Goal: Information Seeking & Learning: Learn about a topic

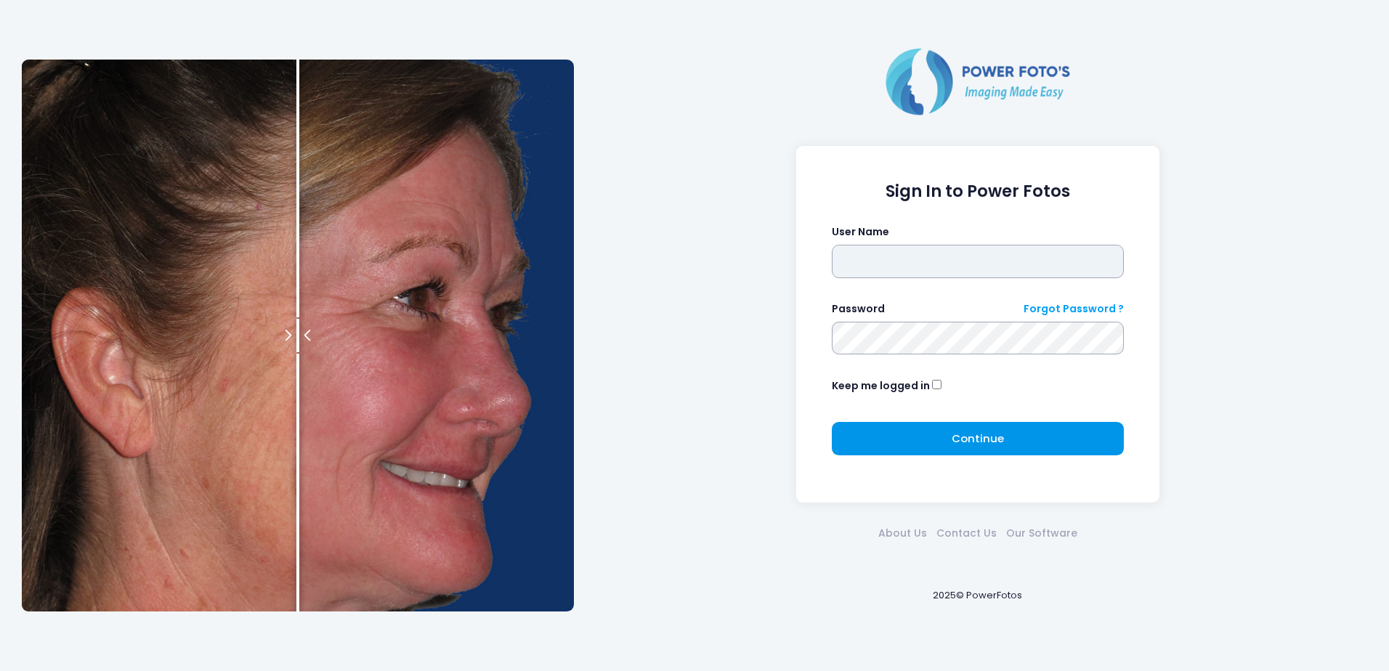
type input "*****"
click at [957, 442] on span "Continue" at bounding box center [977, 438] width 52 height 15
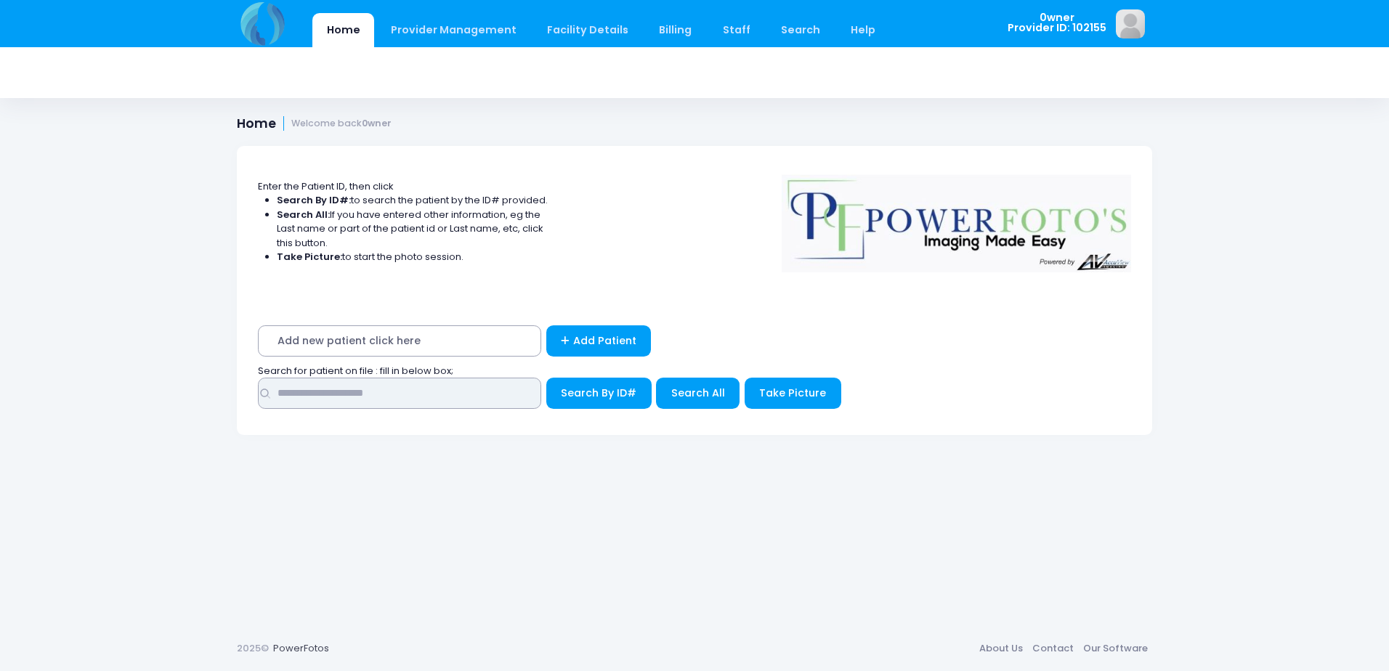
click at [433, 402] on input "text" at bounding box center [399, 393] width 283 height 31
type input "*********"
click at [707, 402] on button "Search All" at bounding box center [698, 393] width 84 height 31
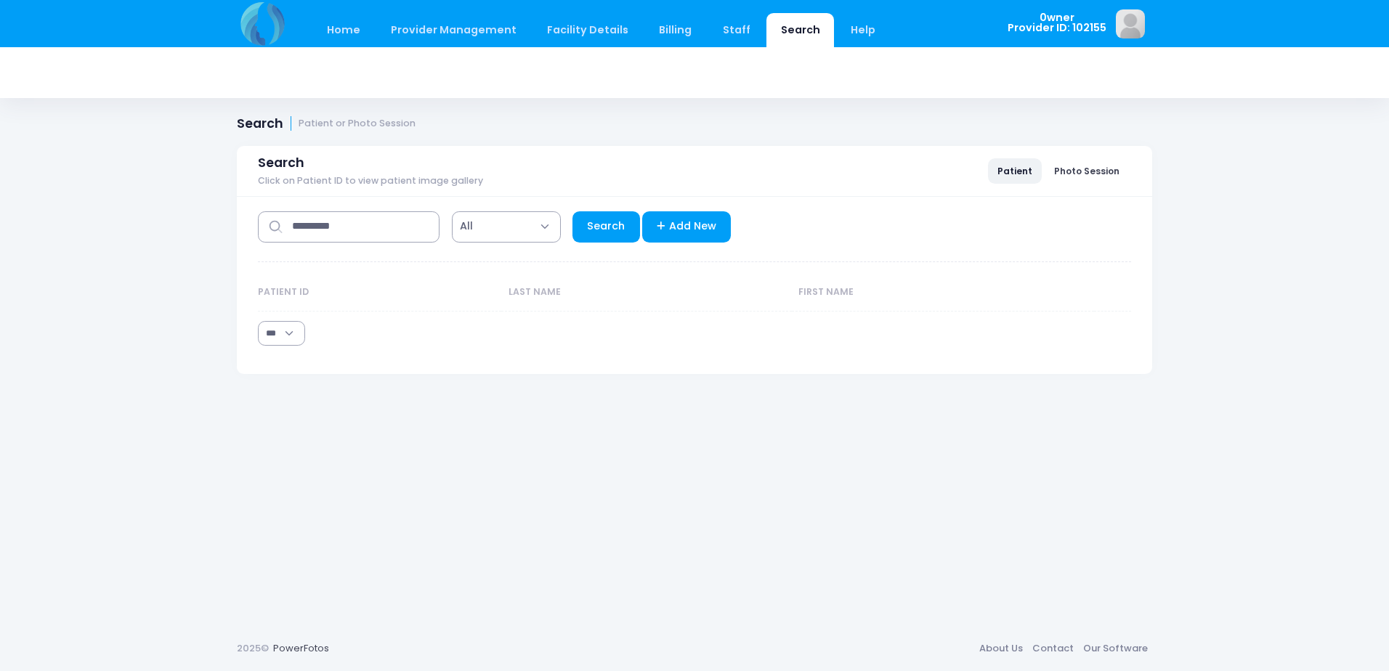
select select "***"
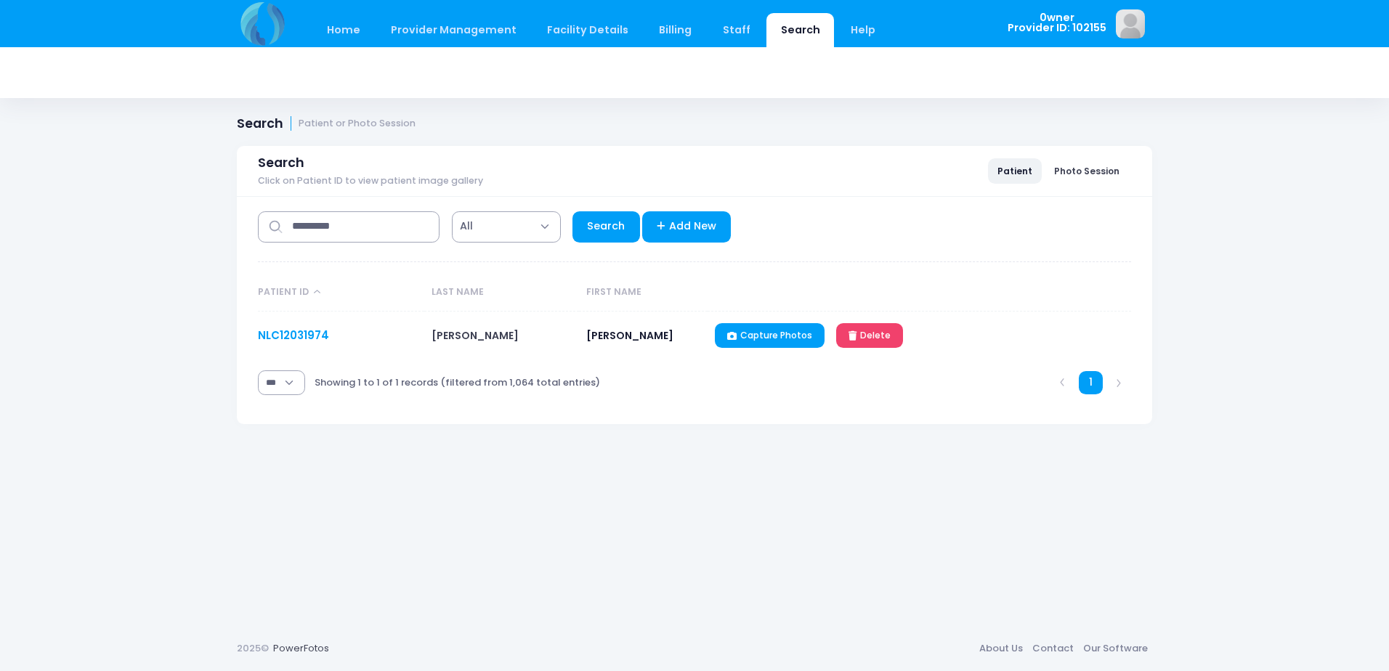
click at [285, 336] on link "NLC12031974" at bounding box center [293, 335] width 71 height 15
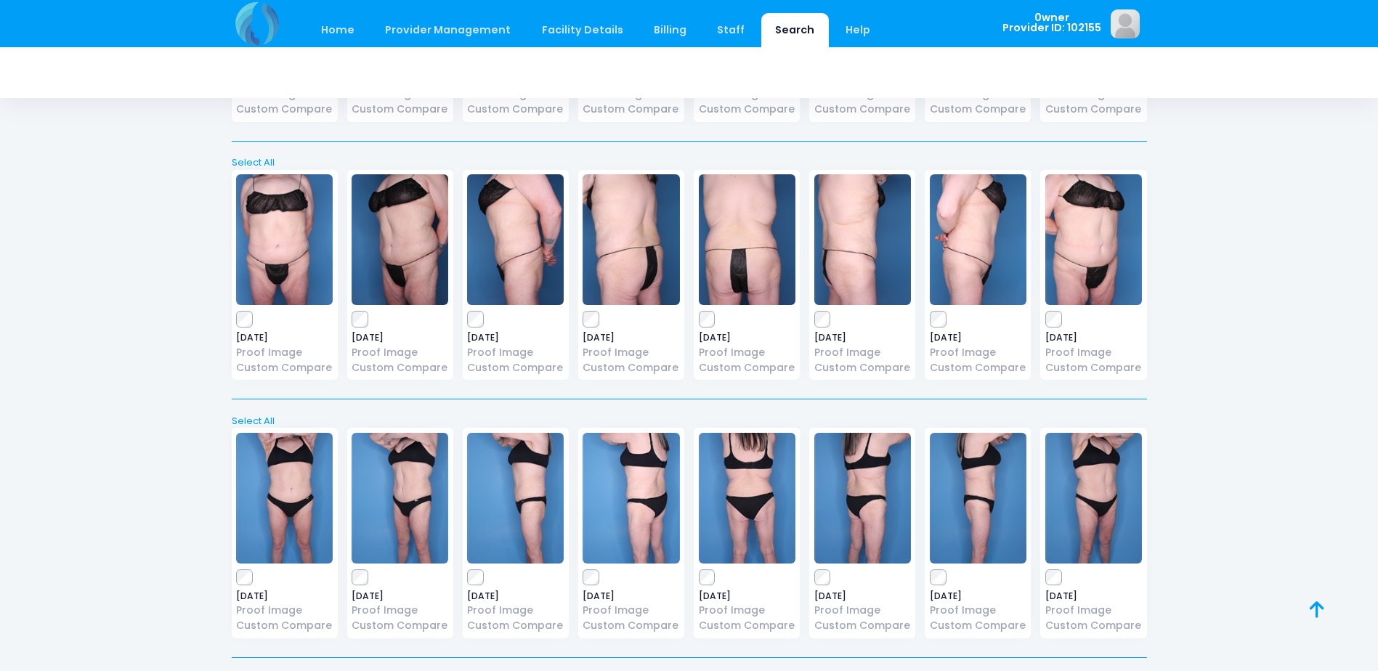
scroll to position [845, 0]
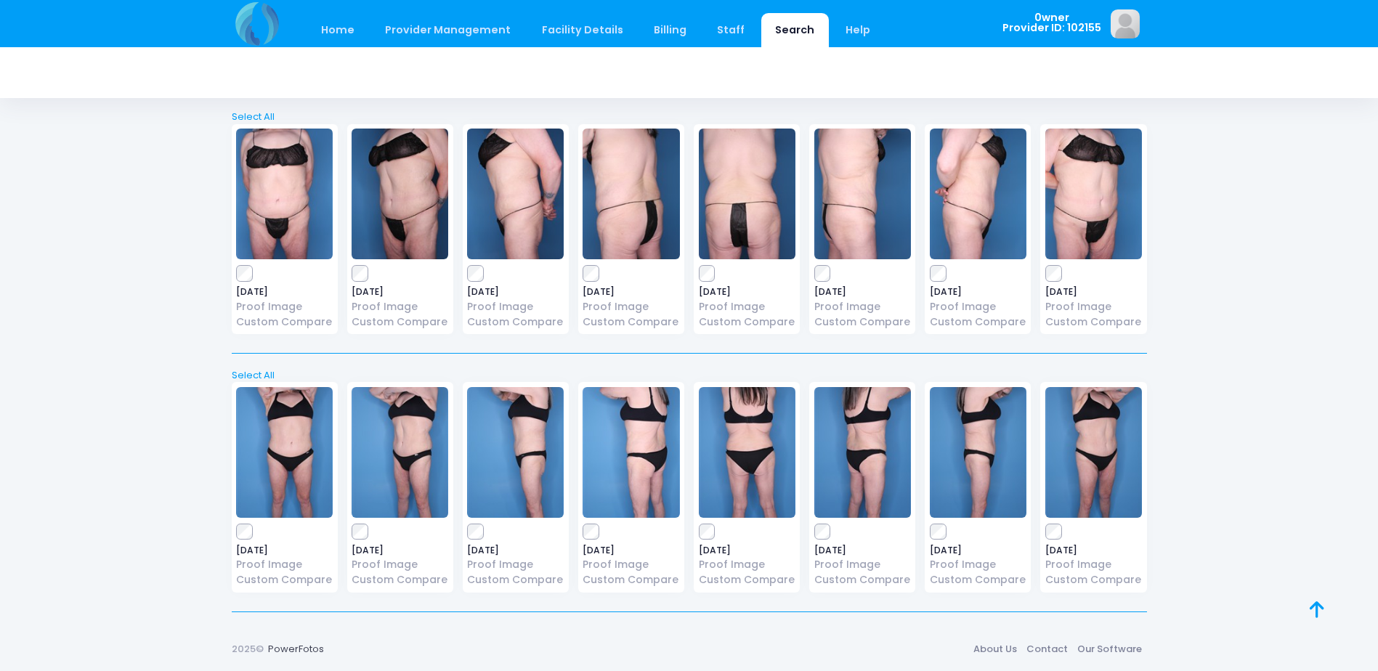
click at [290, 221] on img at bounding box center [284, 194] width 97 height 131
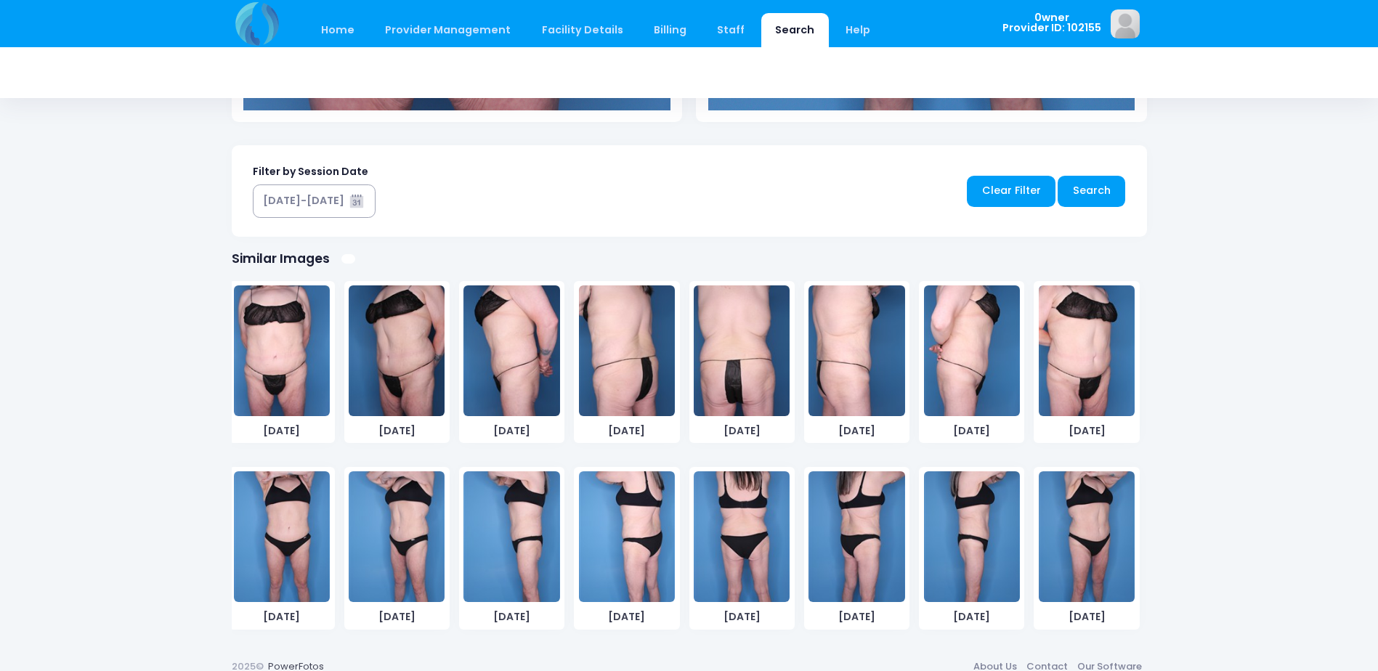
scroll to position [703, 0]
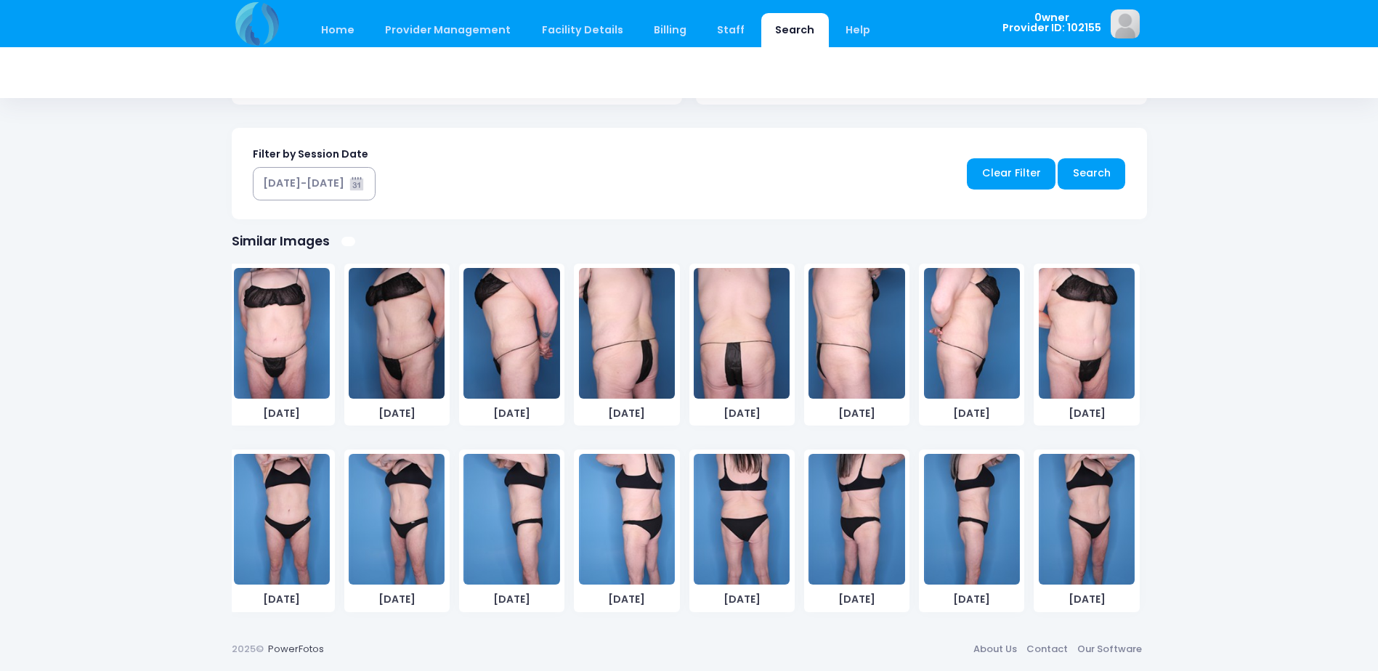
click at [428, 349] on img at bounding box center [397, 333] width 96 height 131
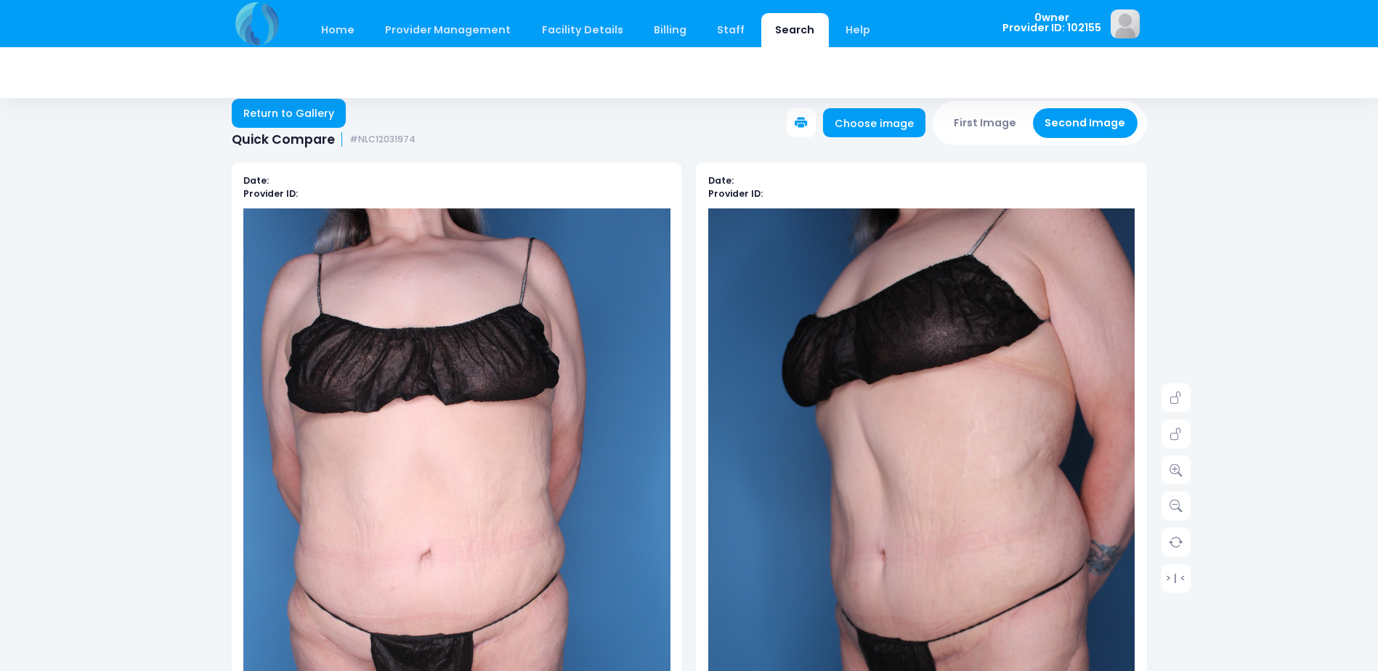
scroll to position [0, 0]
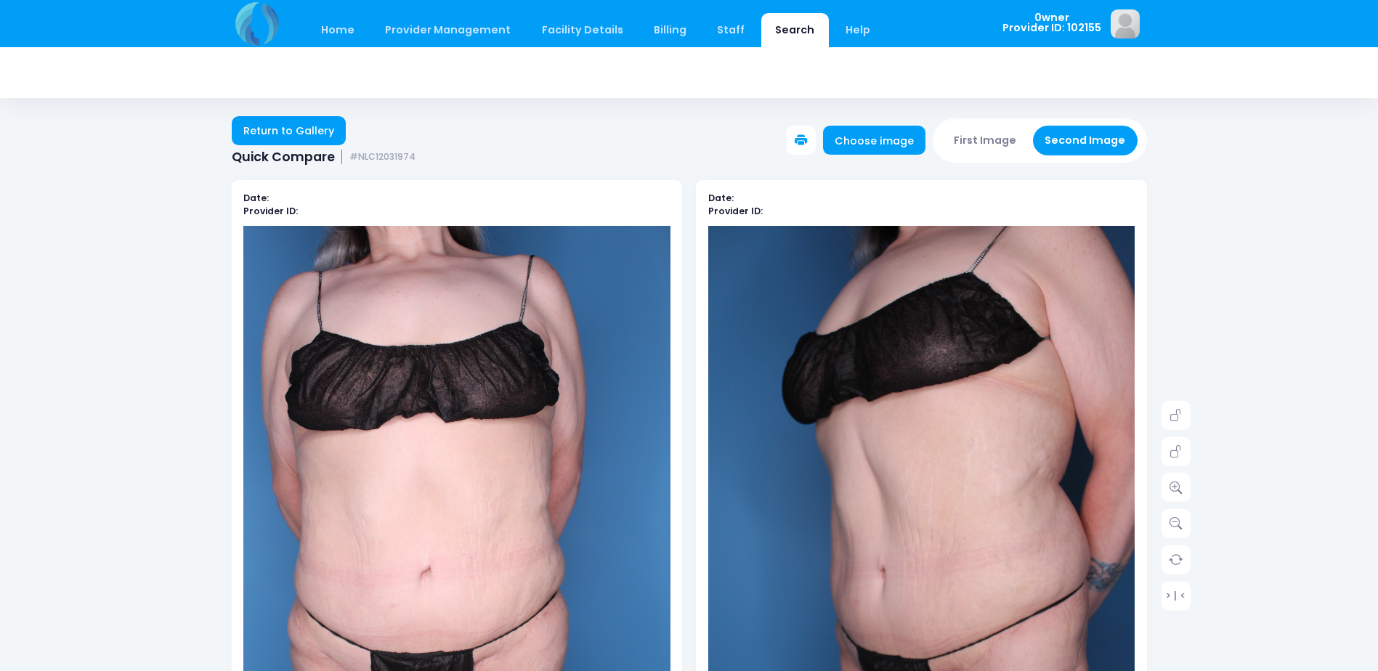
click at [996, 154] on button "First Image" at bounding box center [985, 141] width 86 height 30
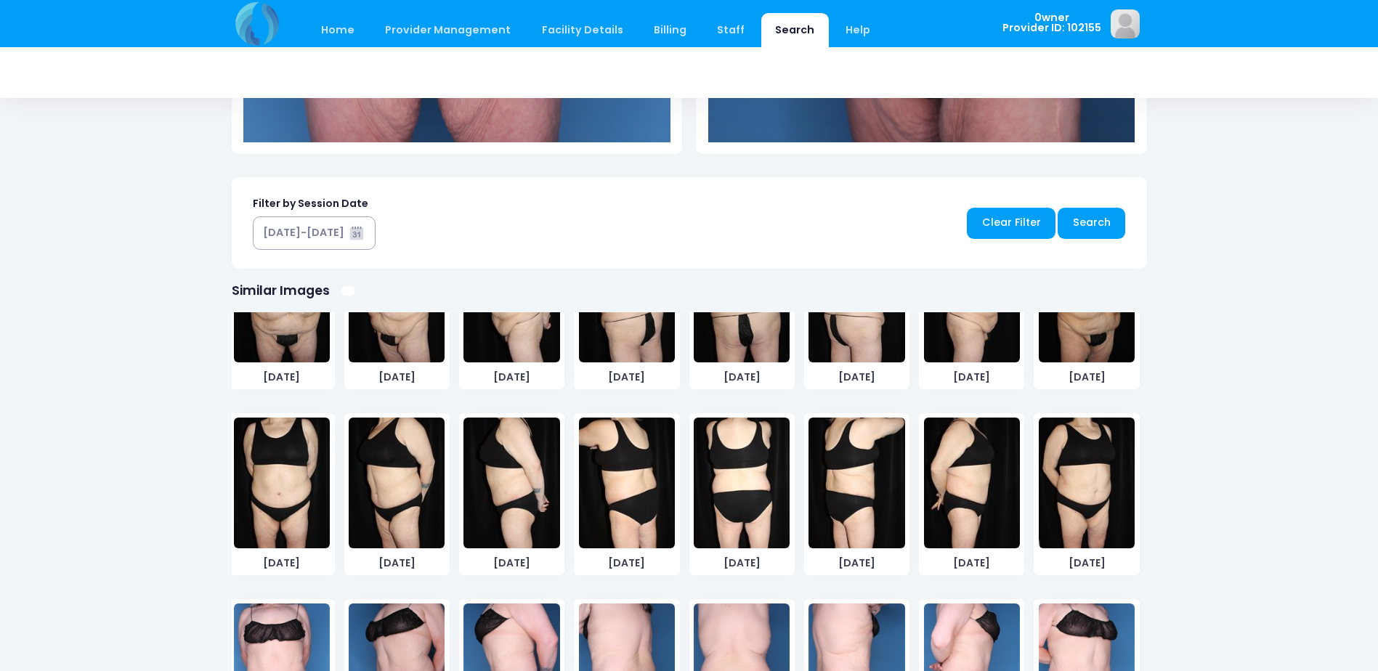
scroll to position [577, 0]
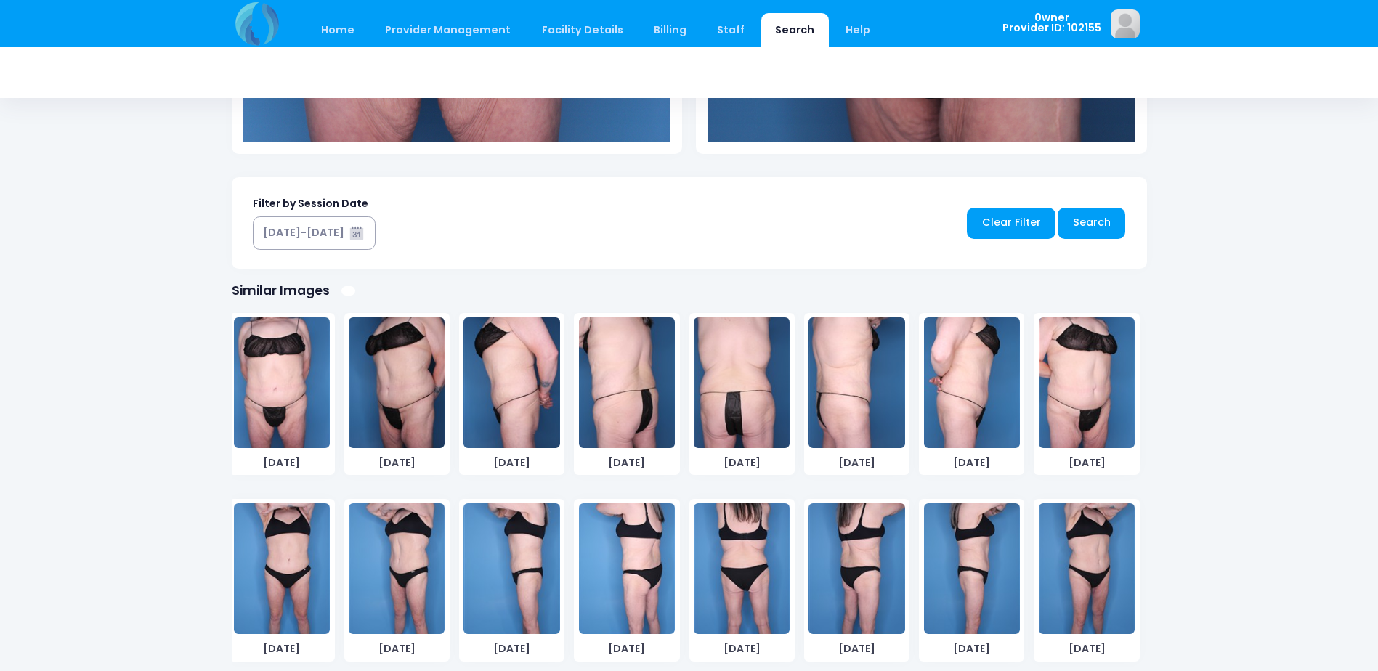
click at [403, 564] on img at bounding box center [397, 568] width 96 height 131
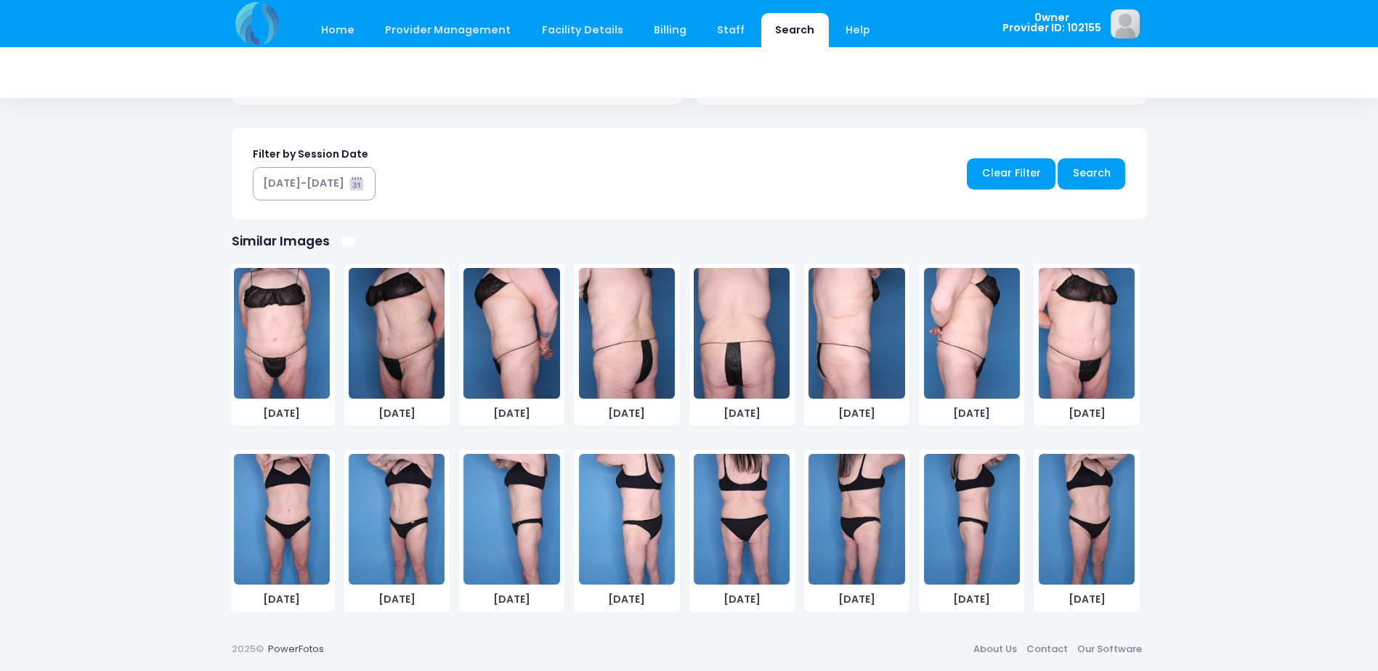
click at [283, 352] on img at bounding box center [282, 333] width 96 height 131
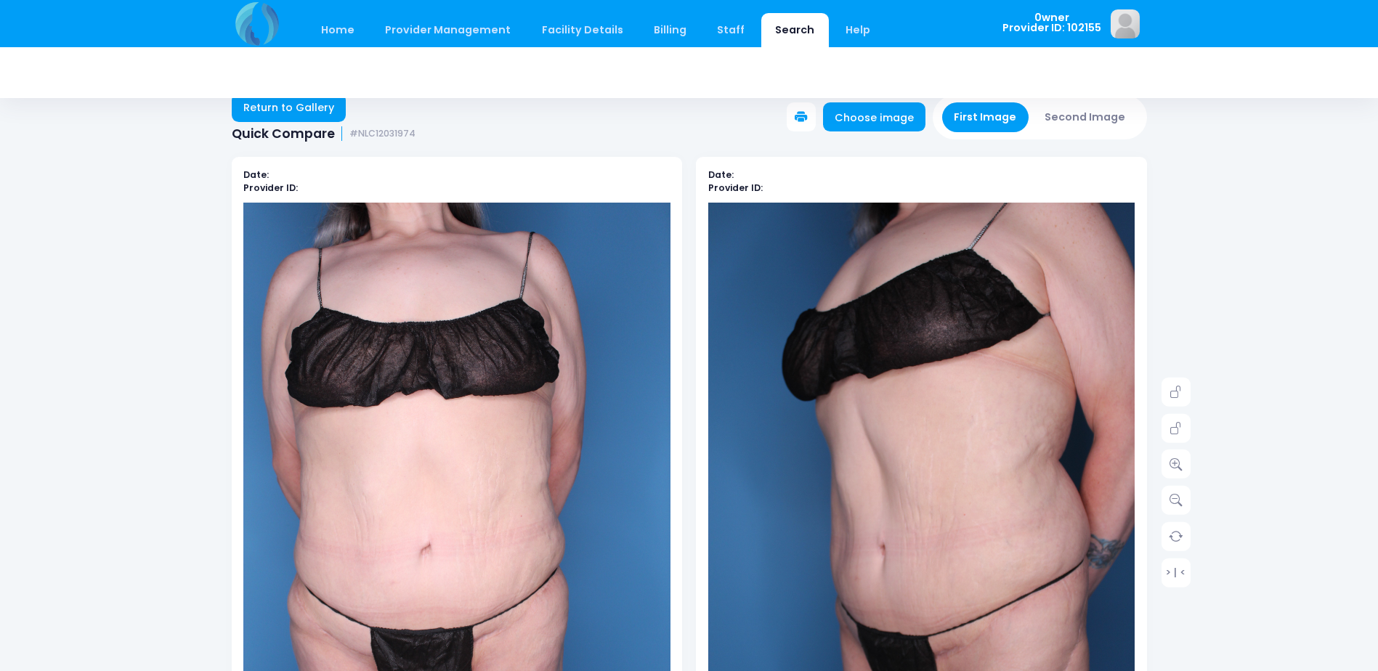
scroll to position [0, 0]
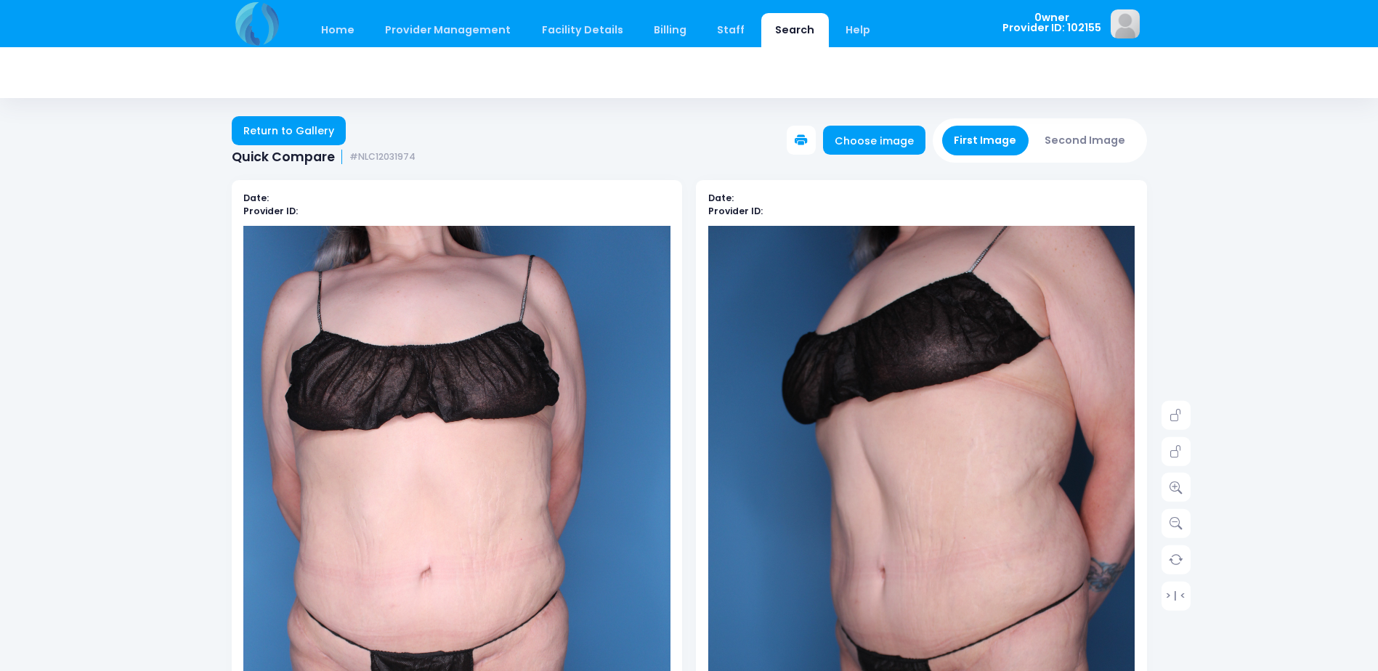
click at [1076, 151] on button "Second Image" at bounding box center [1085, 141] width 105 height 30
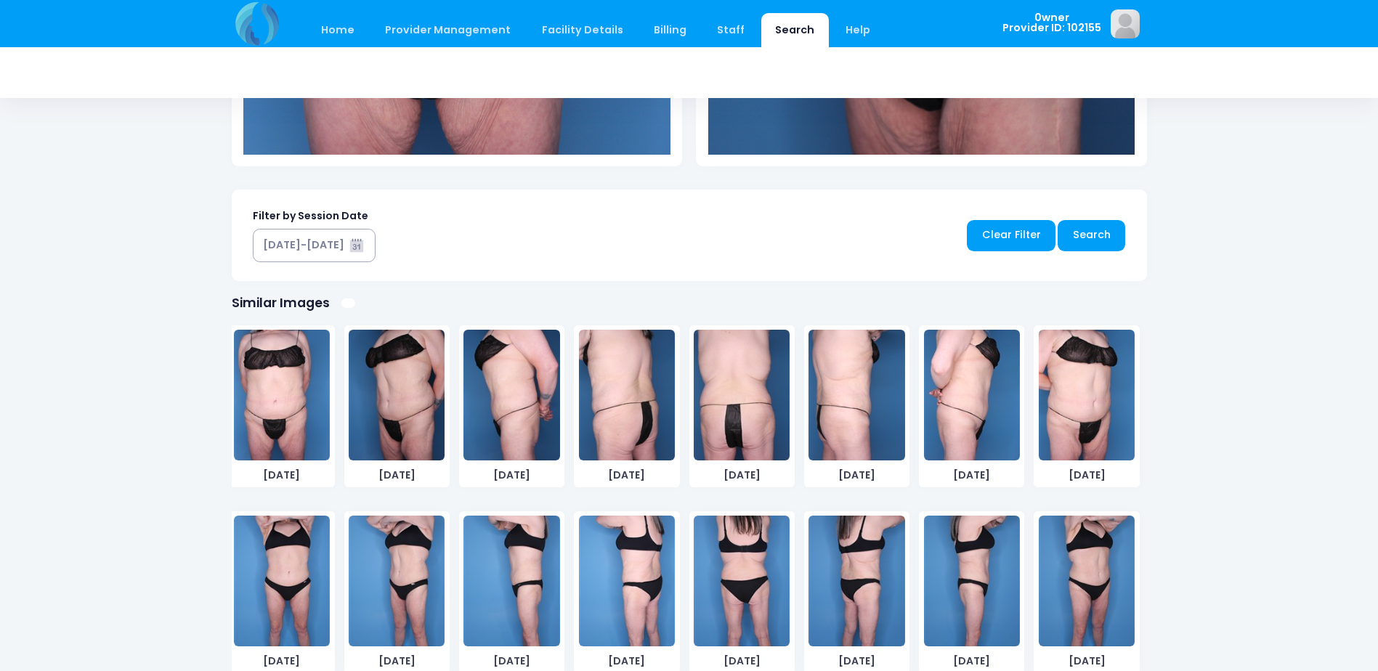
scroll to position [703, 0]
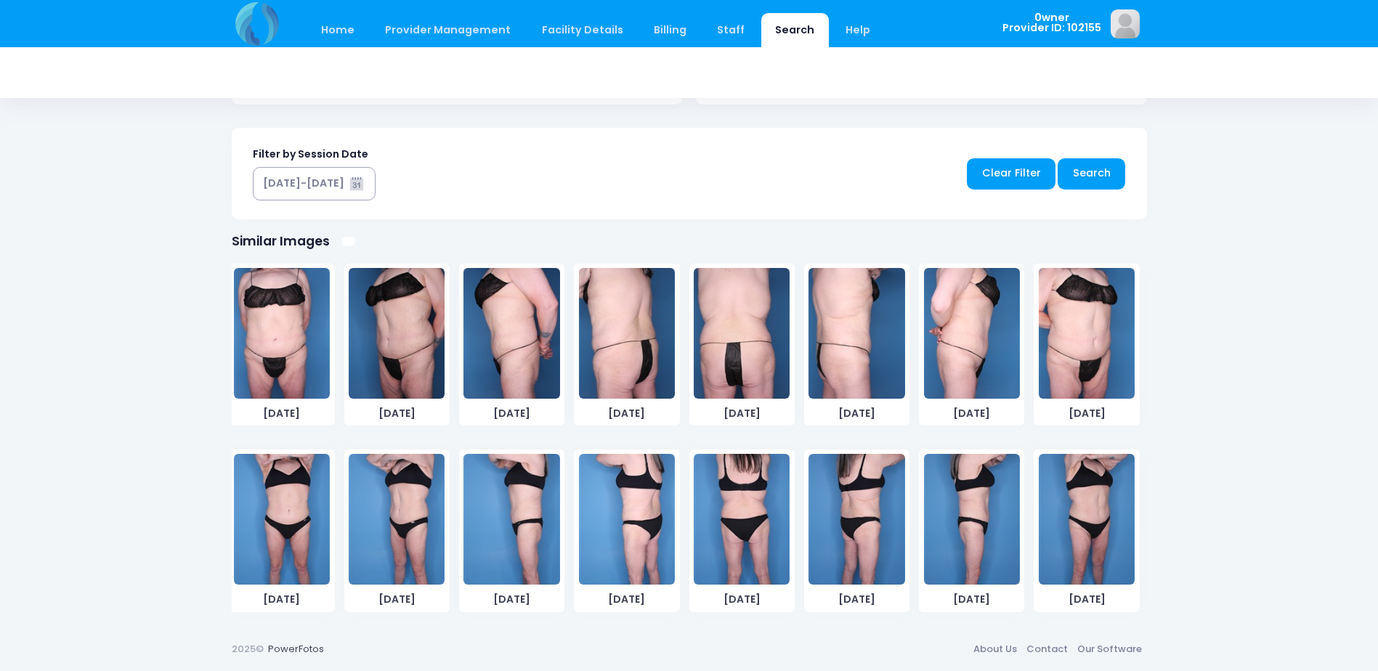
click at [304, 502] on img at bounding box center [282, 519] width 96 height 131
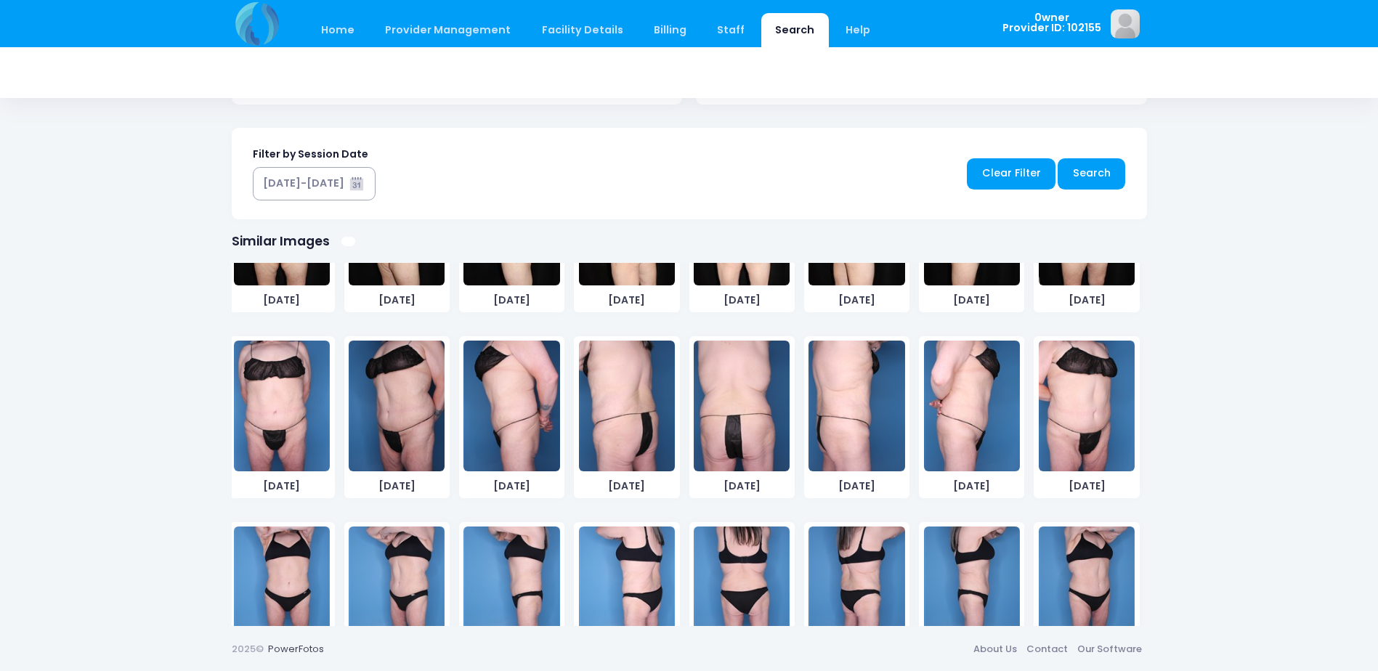
scroll to position [577, 0]
